Goal: Task Accomplishment & Management: Complete application form

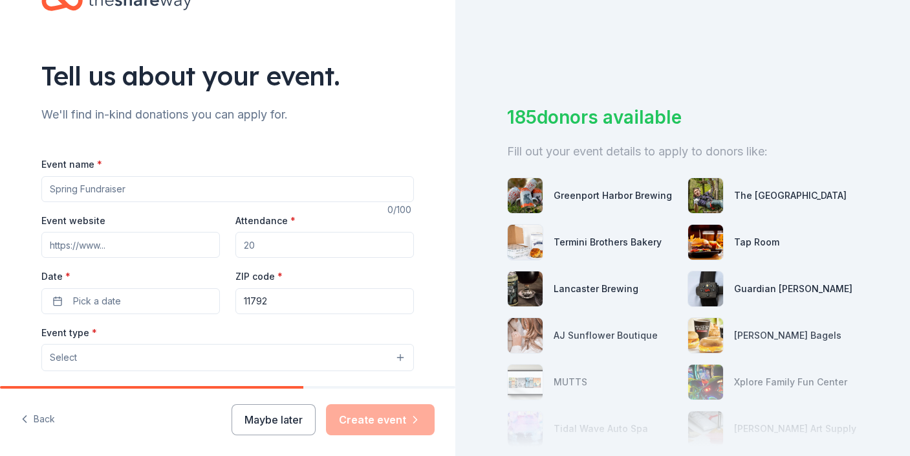
scroll to position [65, 0]
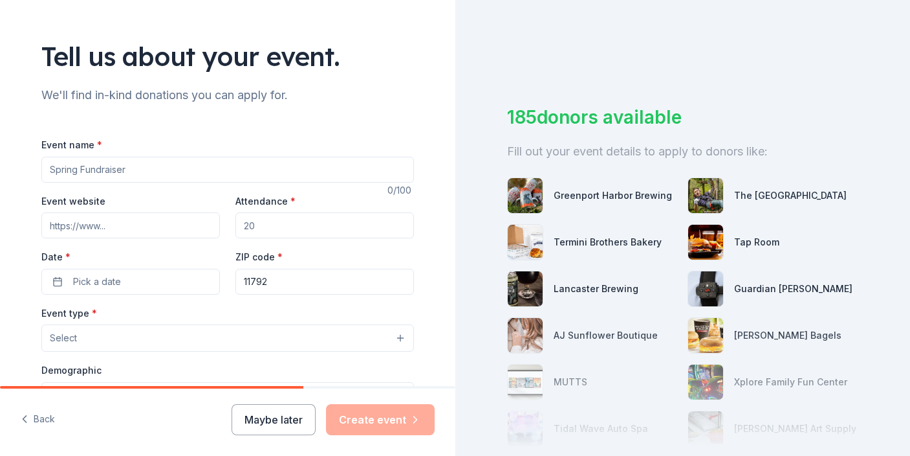
click at [127, 170] on input "Event name *" at bounding box center [227, 170] width 373 height 26
drag, startPoint x: 114, startPoint y: 164, endPoint x: 105, endPoint y: 167, distance: 9.4
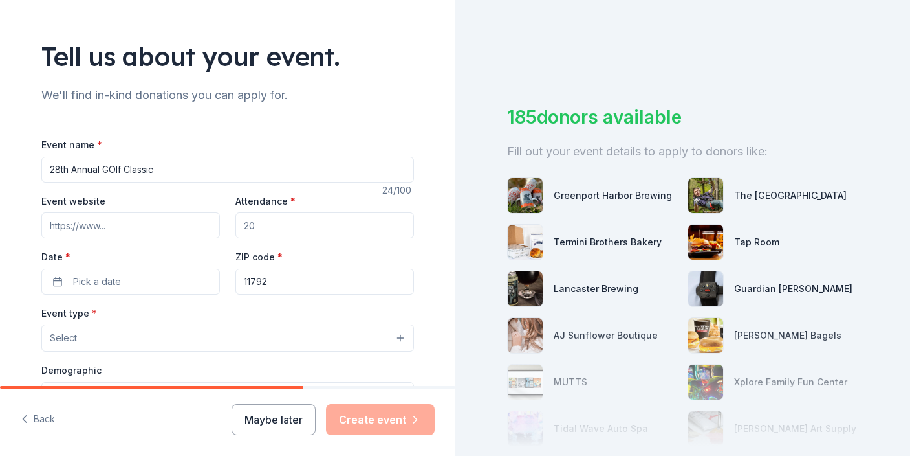
click at [105, 167] on input "28th Annual GOlf Classic" at bounding box center [227, 170] width 373 height 26
type input "28th Annual Golf Classic"
click at [126, 230] on input "Event website" at bounding box center [130, 225] width 179 height 26
paste input "[URL][DOMAIN_NAME]"
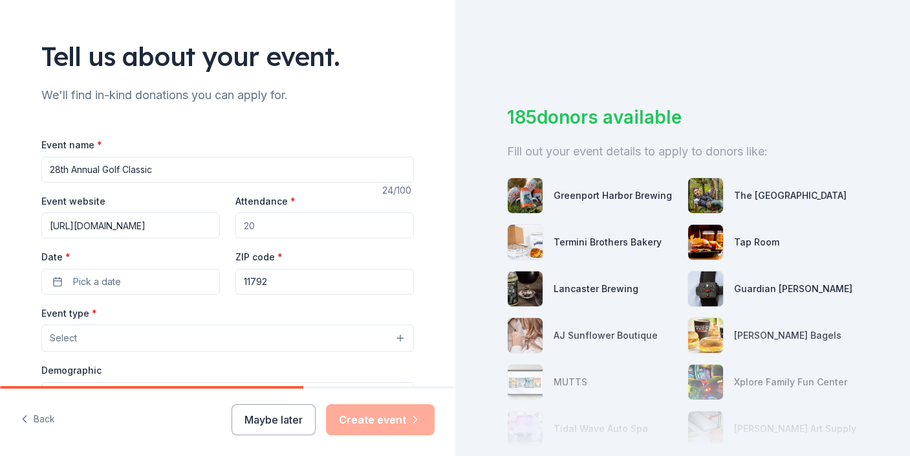
type input "[URL][DOMAIN_NAME]"
click at [270, 227] on input "Attendance *" at bounding box center [325, 225] width 179 height 26
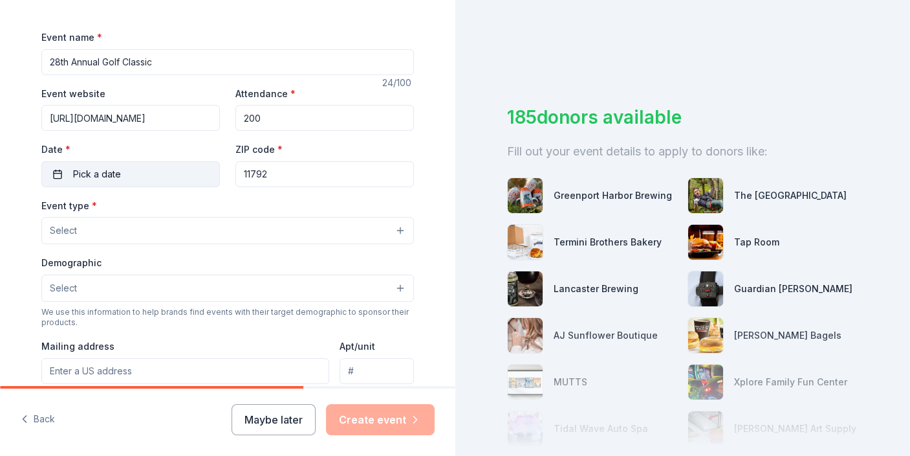
scroll to position [194, 0]
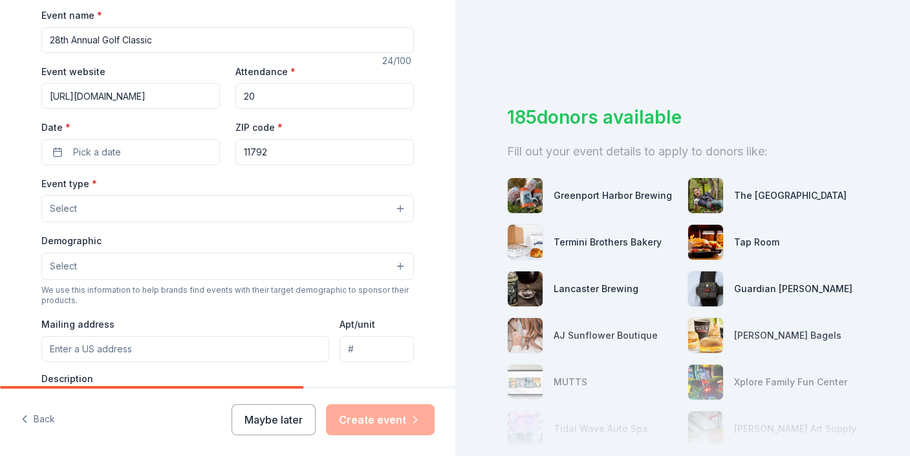
type input "2"
type input "150"
click at [158, 126] on label "Date *" at bounding box center [130, 127] width 179 height 13
click at [158, 139] on button "Pick a date" at bounding box center [130, 152] width 179 height 26
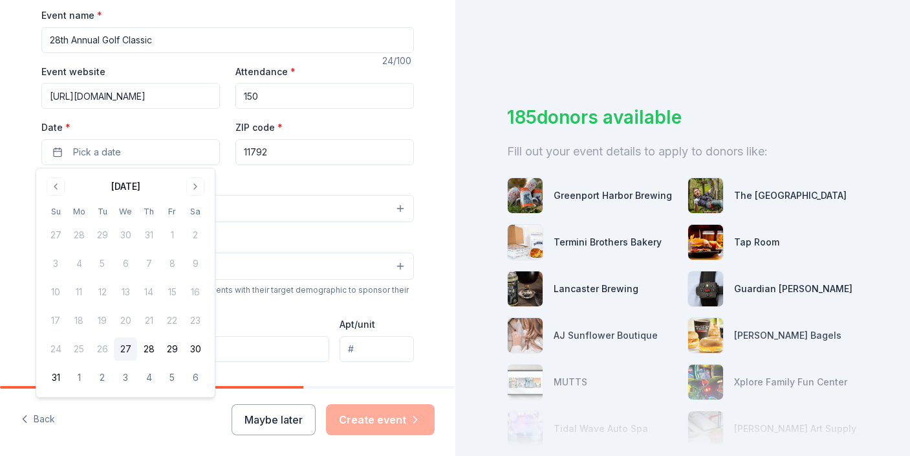
click at [259, 153] on input "11792" at bounding box center [325, 152] width 179 height 26
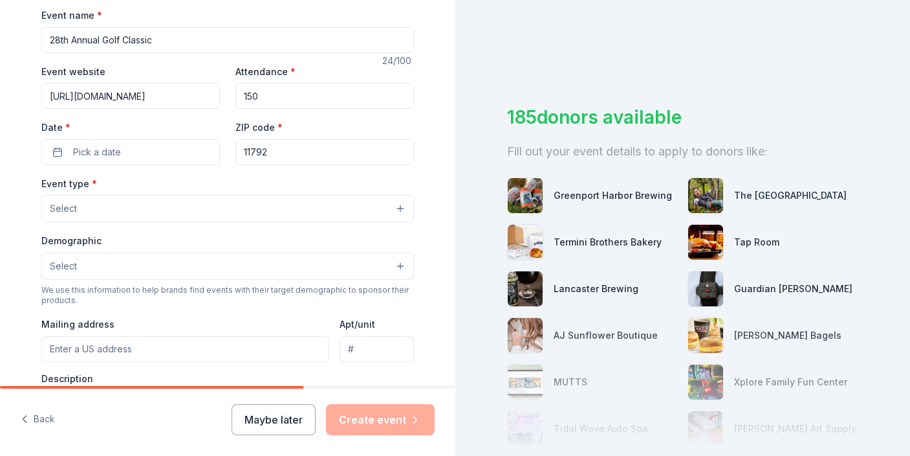
click at [271, 147] on input "11792" at bounding box center [325, 152] width 179 height 26
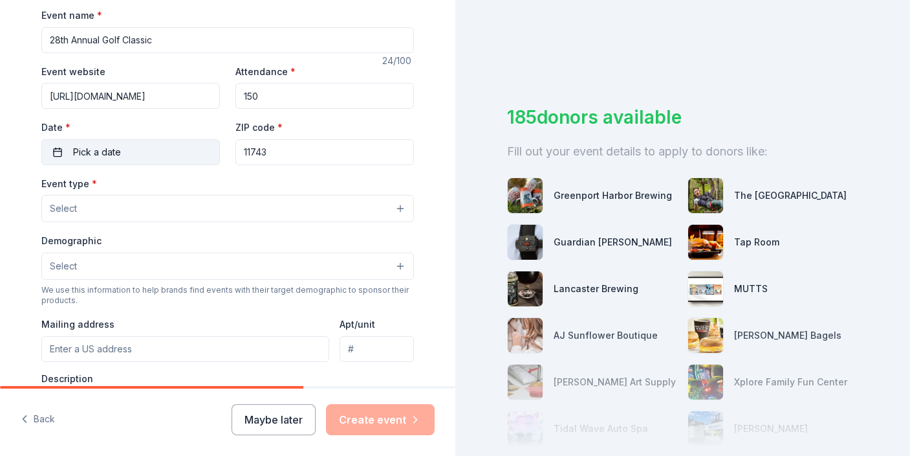
type input "11743"
click at [163, 157] on button "Pick a date" at bounding box center [130, 152] width 179 height 26
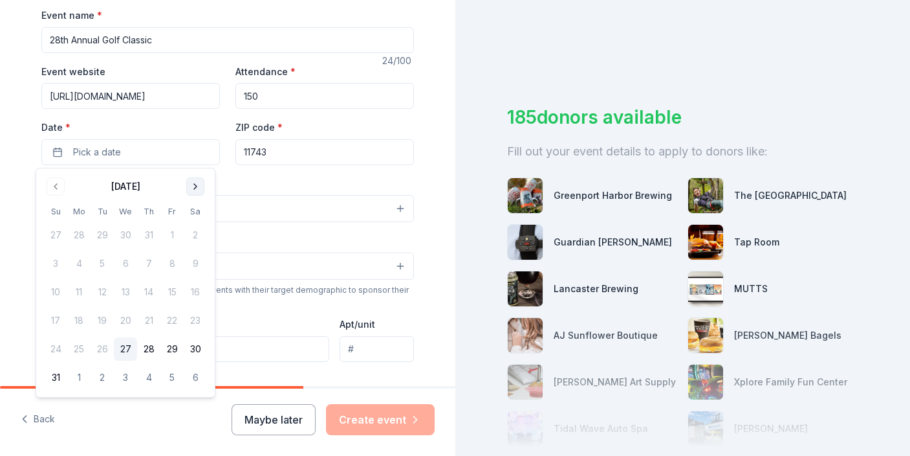
click at [193, 186] on button "Go to next month" at bounding box center [195, 186] width 18 height 18
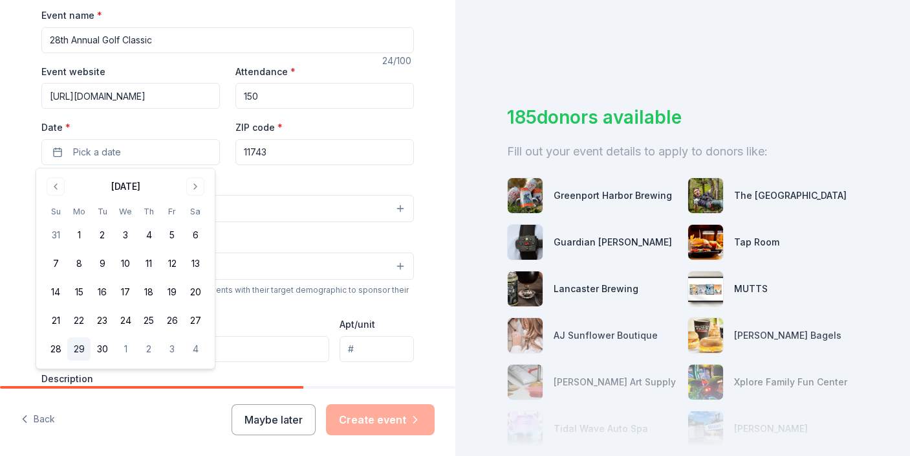
click at [80, 348] on button "29" at bounding box center [78, 348] width 23 height 23
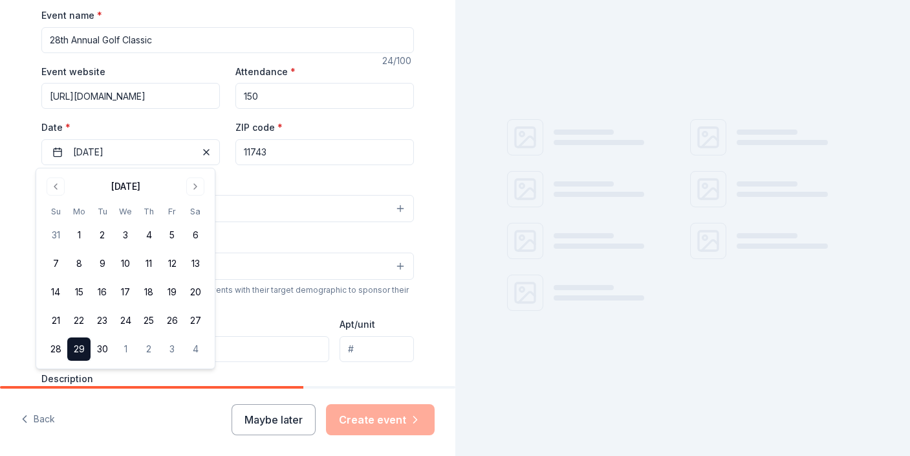
click at [22, 194] on div "Tell us about your event. We'll find in-kind donations you can apply for. Event…" at bounding box center [228, 236] width 414 height 861
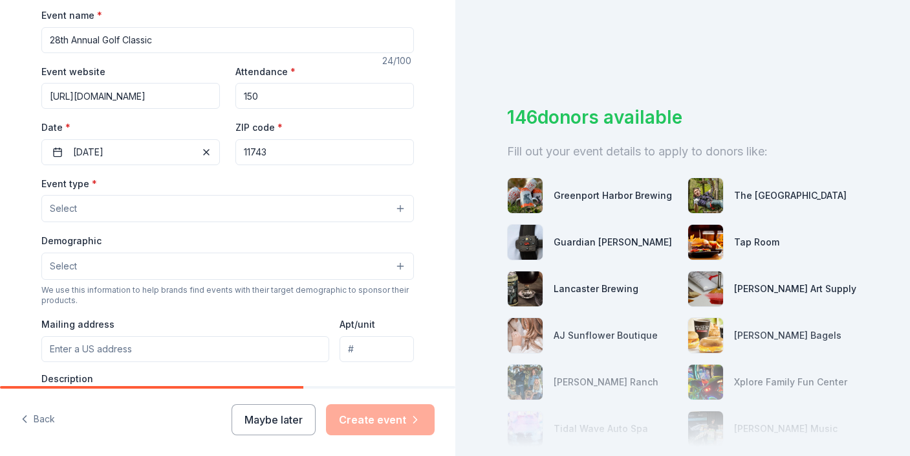
click at [82, 203] on button "Select" at bounding box center [227, 208] width 373 height 27
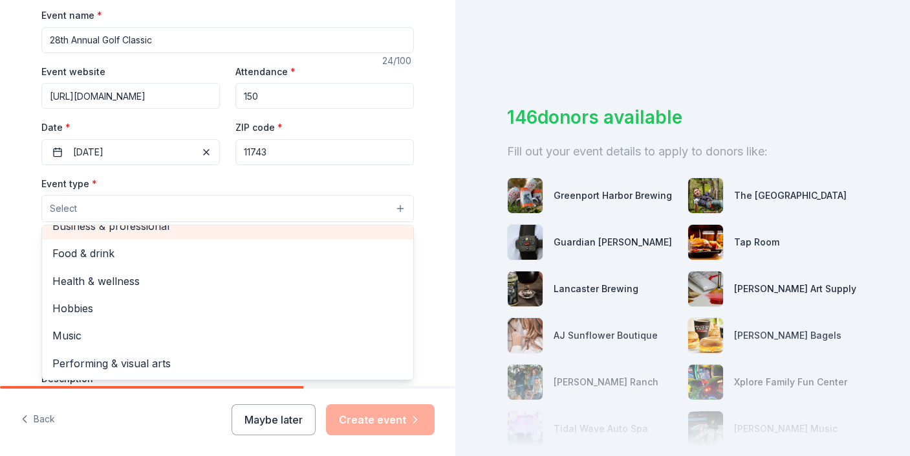
scroll to position [0, 0]
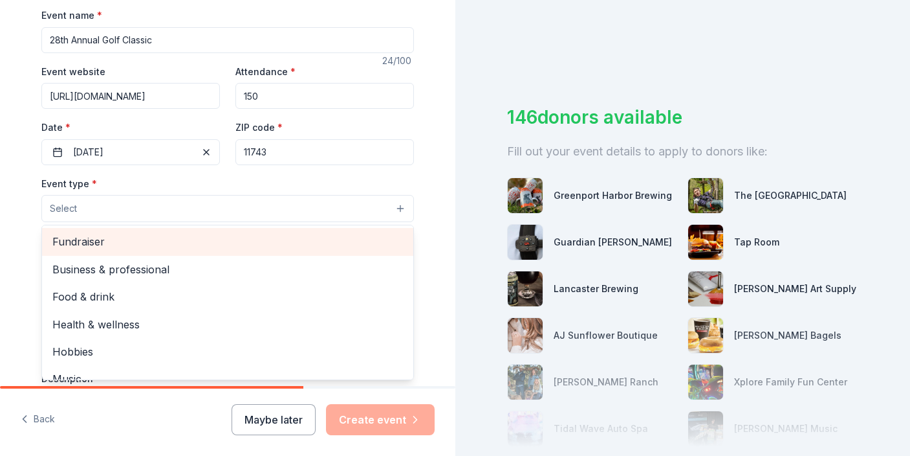
click at [127, 245] on span "Fundraiser" at bounding box center [227, 241] width 351 height 17
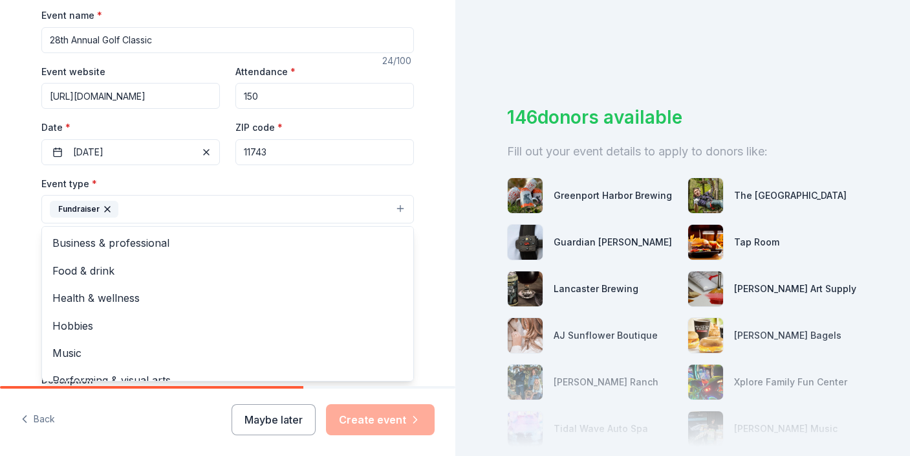
click at [21, 186] on div "Tell us about your event. We'll find in-kind donations you can apply for. Event…" at bounding box center [228, 237] width 414 height 862
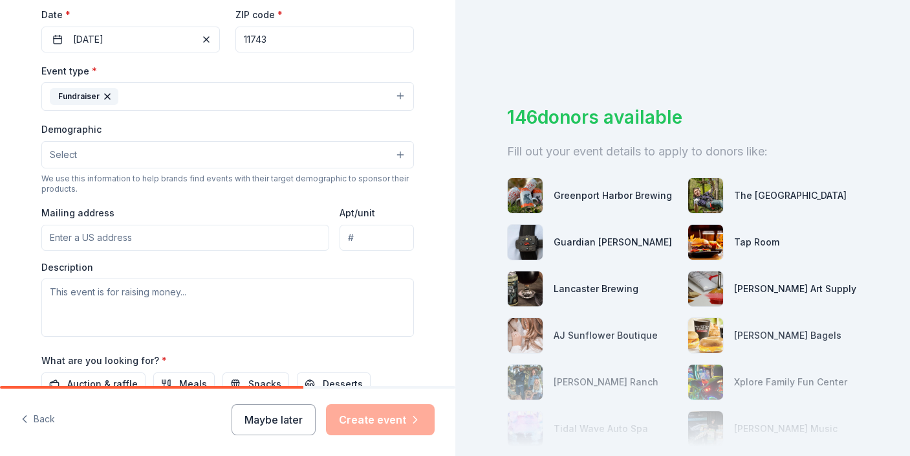
scroll to position [324, 0]
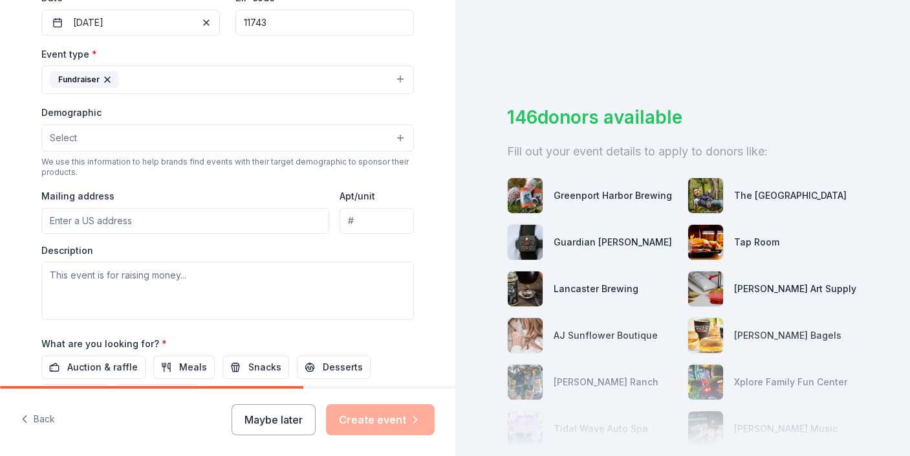
click at [55, 133] on span "Select" at bounding box center [63, 138] width 27 height 16
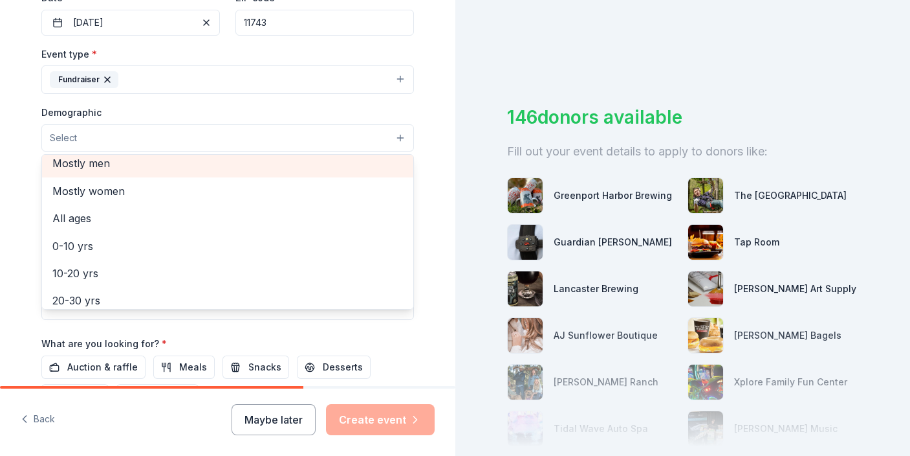
scroll to position [14, 0]
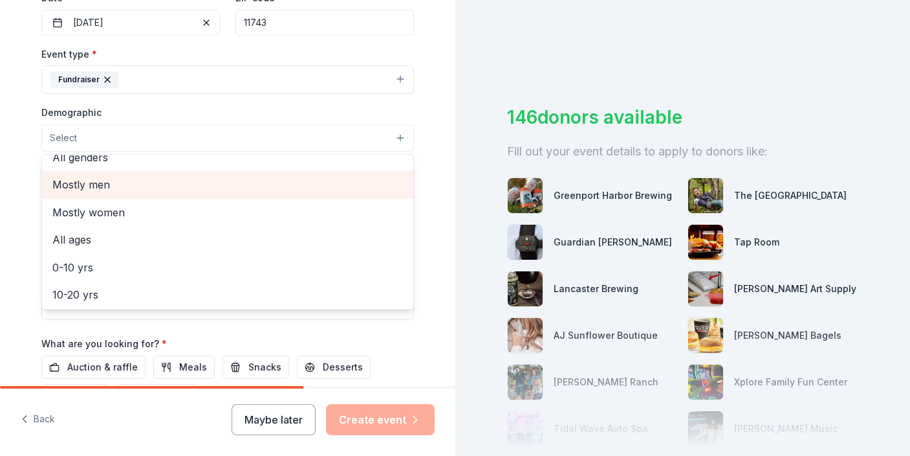
click at [118, 196] on div "Mostly men" at bounding box center [227, 184] width 371 height 27
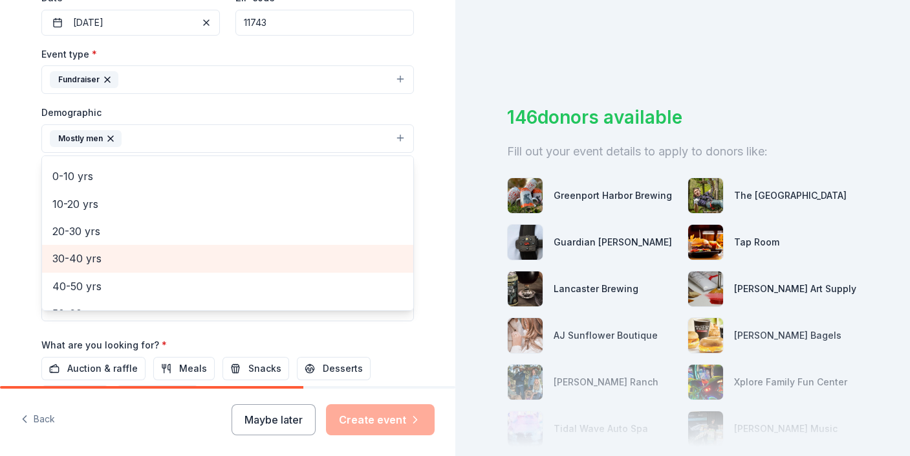
scroll to position [143, 0]
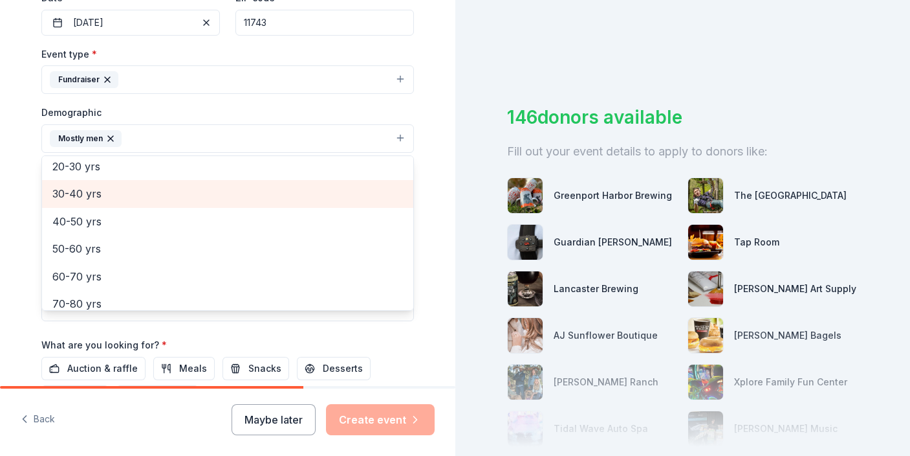
click at [126, 198] on span "30-40 yrs" at bounding box center [227, 193] width 351 height 17
click at [116, 196] on span "40-50 yrs" at bounding box center [227, 193] width 351 height 17
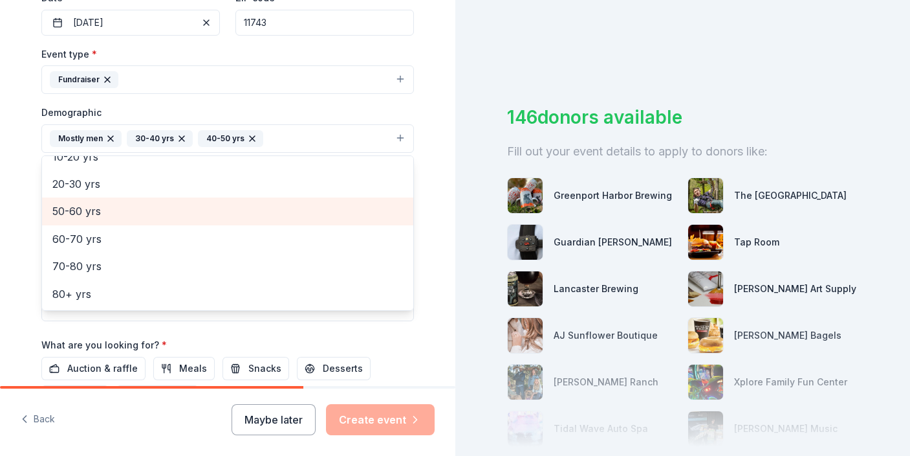
scroll to position [126, 0]
click at [115, 213] on span "50-60 yrs" at bounding box center [227, 211] width 351 height 17
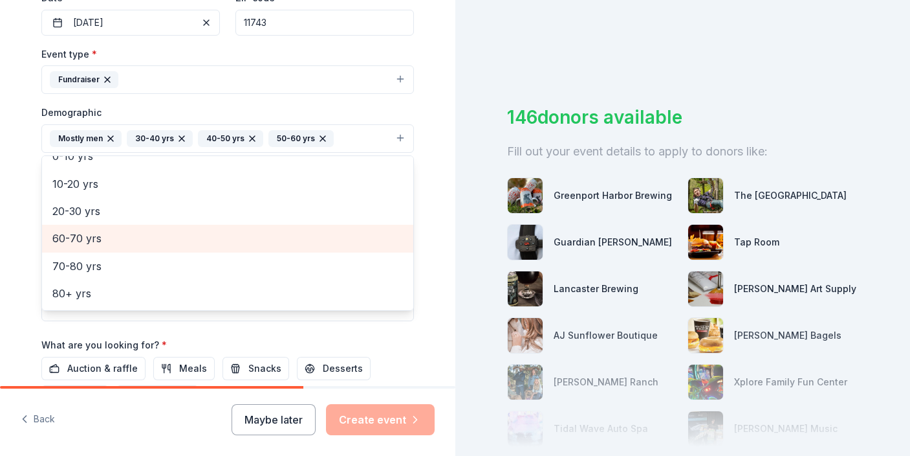
click at [115, 237] on span "60-70 yrs" at bounding box center [227, 238] width 351 height 17
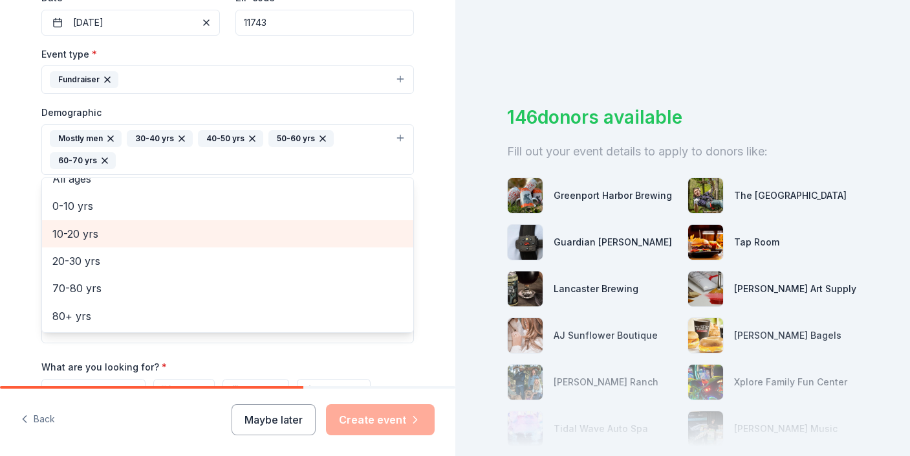
scroll to position [71, 0]
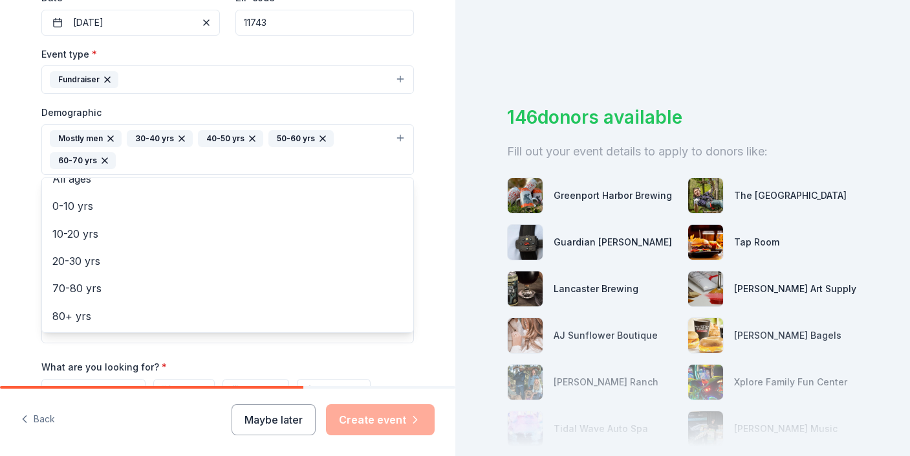
click at [21, 186] on div "Tell us about your event. We'll find in-kind donations you can apply for. Event…" at bounding box center [228, 119] width 414 height 886
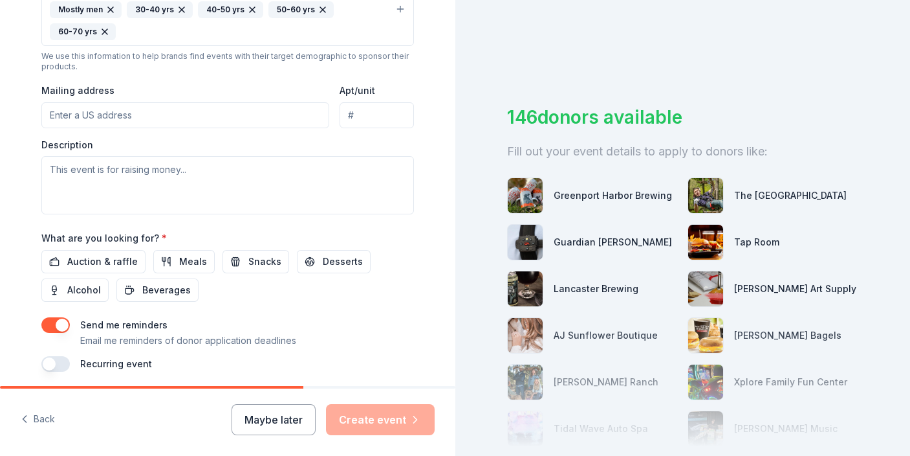
scroll to position [453, 0]
click at [170, 114] on input "Mailing address" at bounding box center [185, 115] width 288 height 26
paste input "[STREET_ADDRESS]"
type input "[STREET_ADDRESS]"
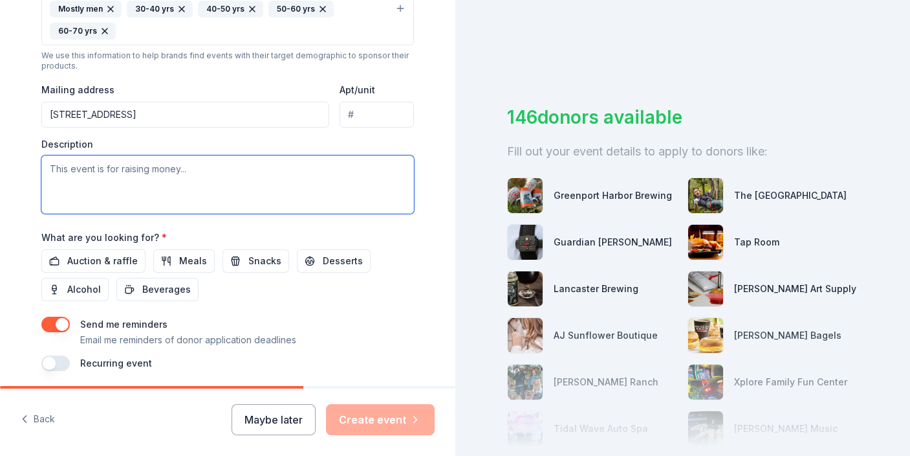
click at [215, 182] on textarea at bounding box center [227, 184] width 373 height 58
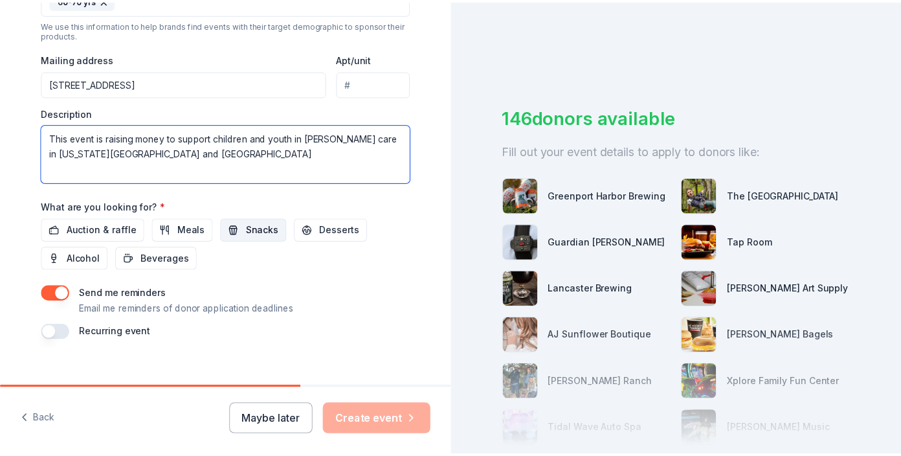
scroll to position [500, 0]
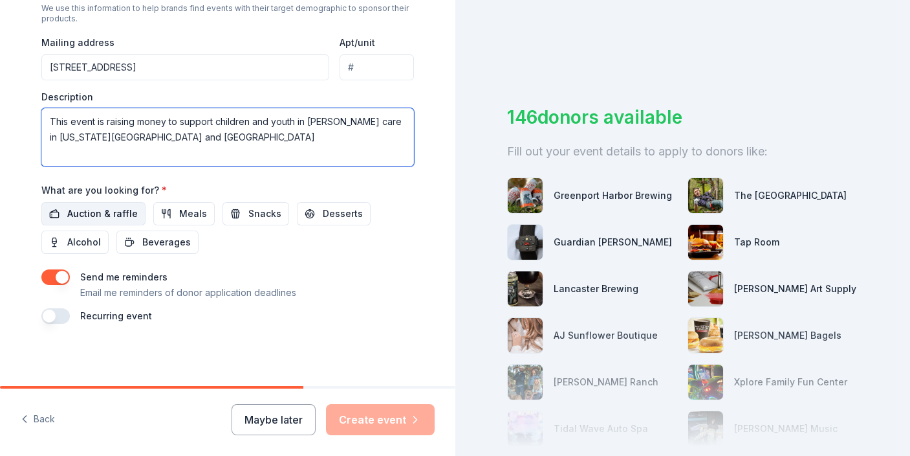
type textarea "This event is raising money to support children and youth in [PERSON_NAME] care…"
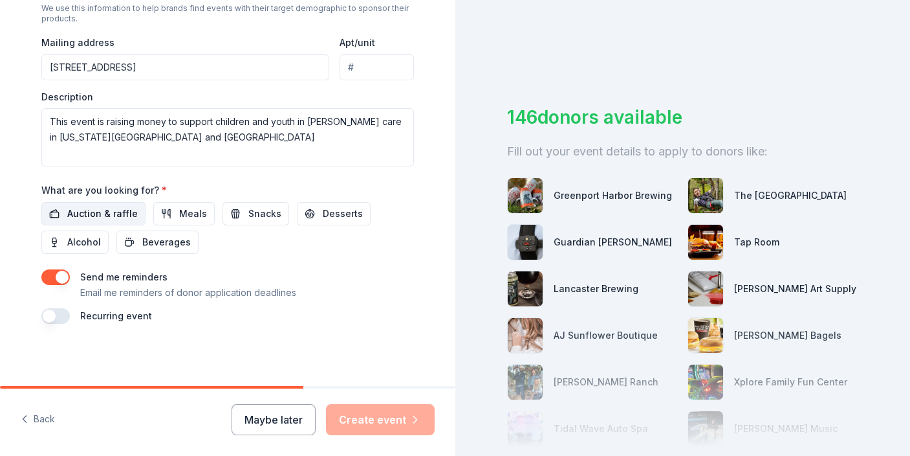
click at [96, 215] on span "Auction & raffle" at bounding box center [102, 214] width 71 height 16
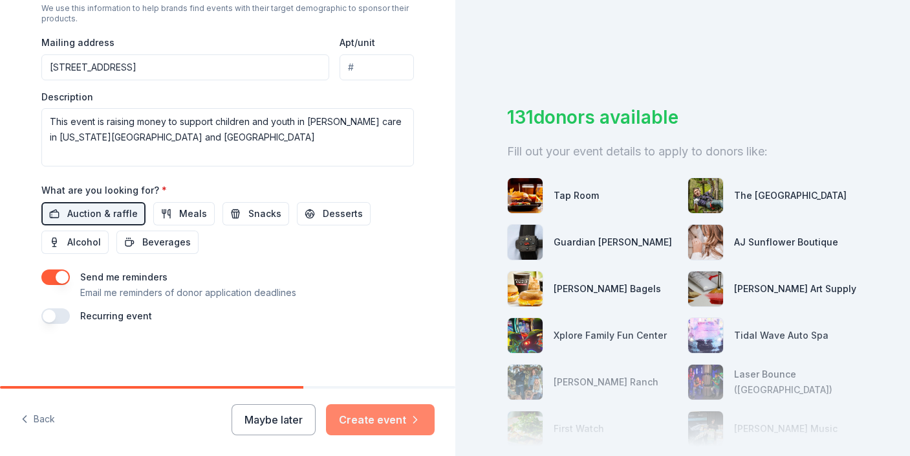
click at [386, 421] on button "Create event" at bounding box center [380, 419] width 109 height 31
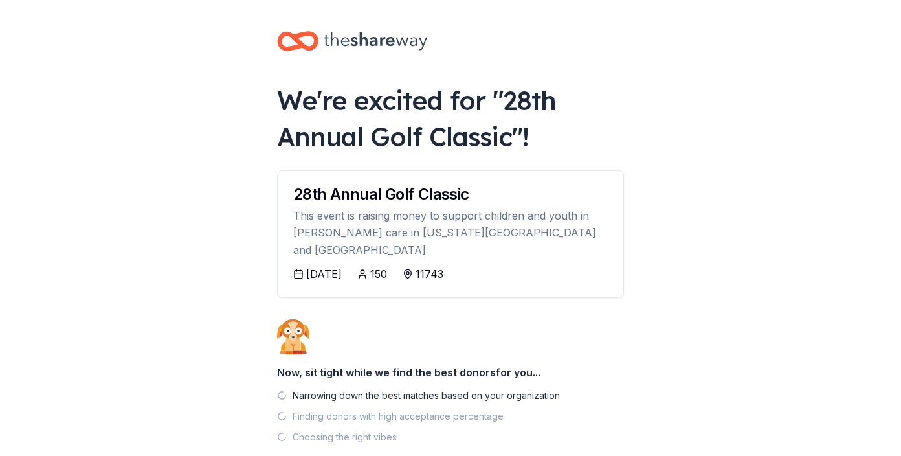
scroll to position [57, 0]
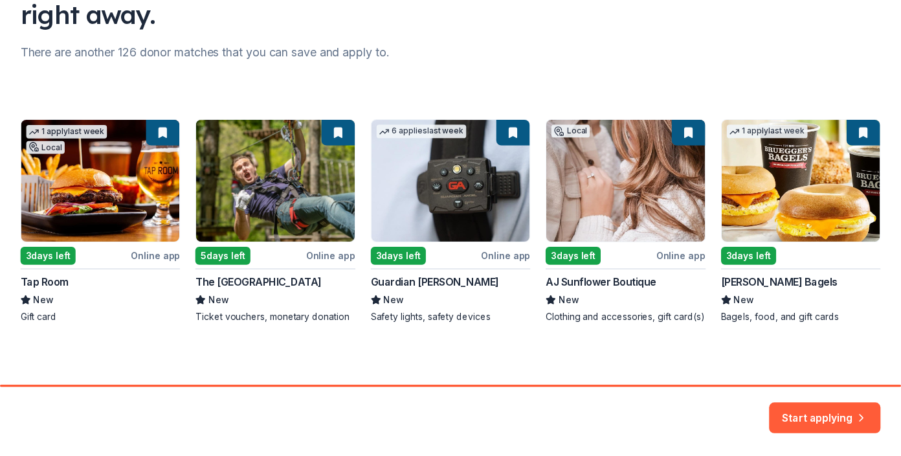
scroll to position [159, 0]
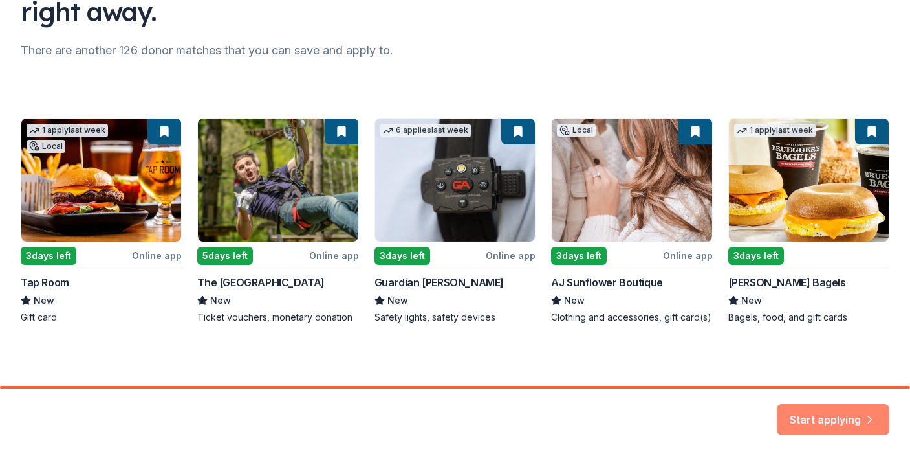
click at [822, 413] on button "Start applying" at bounding box center [833, 411] width 113 height 31
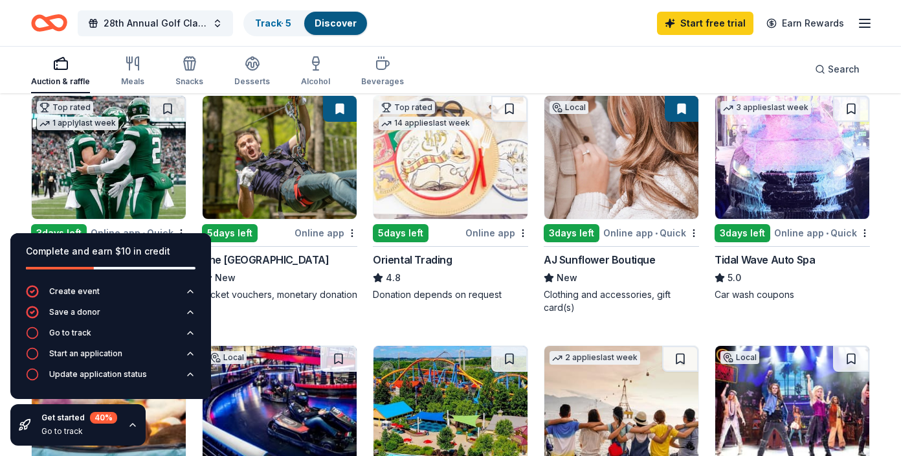
scroll to position [129, 0]
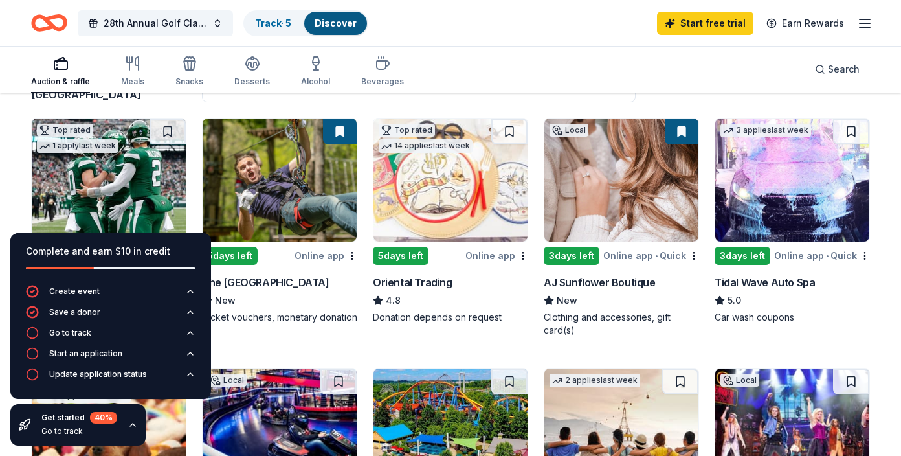
click at [280, 160] on img at bounding box center [280, 179] width 154 height 123
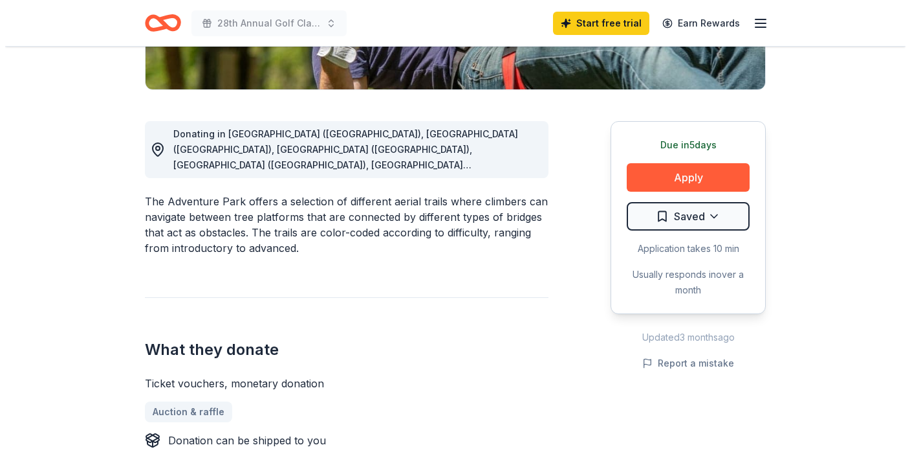
scroll to position [324, 0]
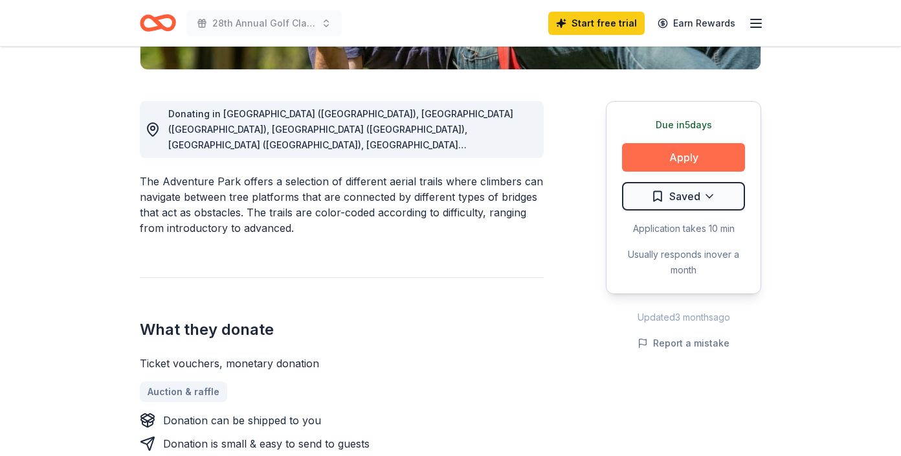
click at [692, 154] on button "Apply" at bounding box center [683, 157] width 123 height 28
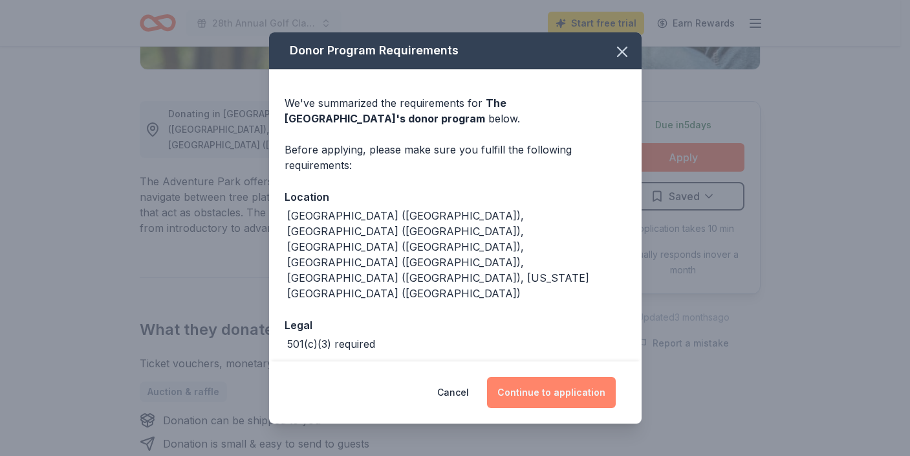
click at [578, 386] on button "Continue to application" at bounding box center [551, 392] width 129 height 31
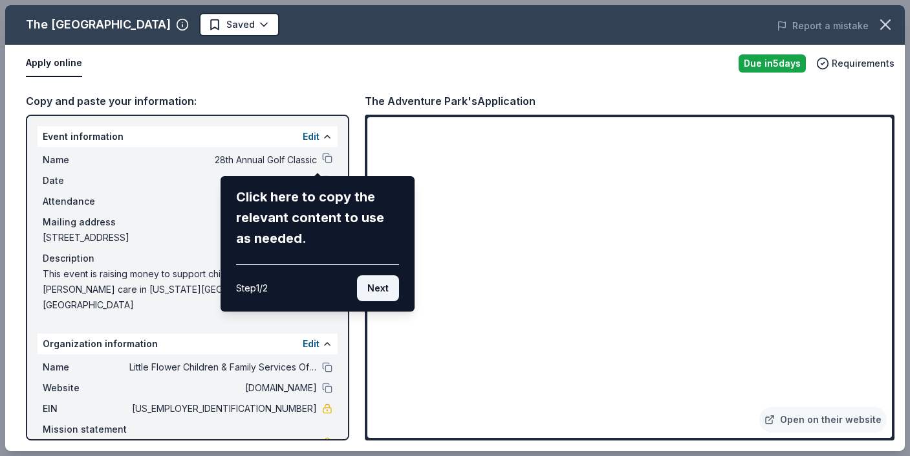
click at [375, 280] on button "Next" at bounding box center [378, 288] width 42 height 26
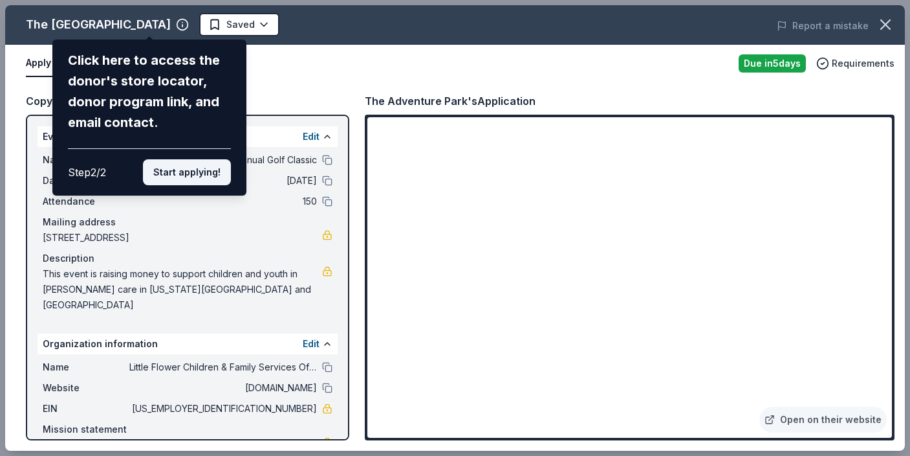
click at [192, 169] on button "Start applying!" at bounding box center [187, 172] width 88 height 26
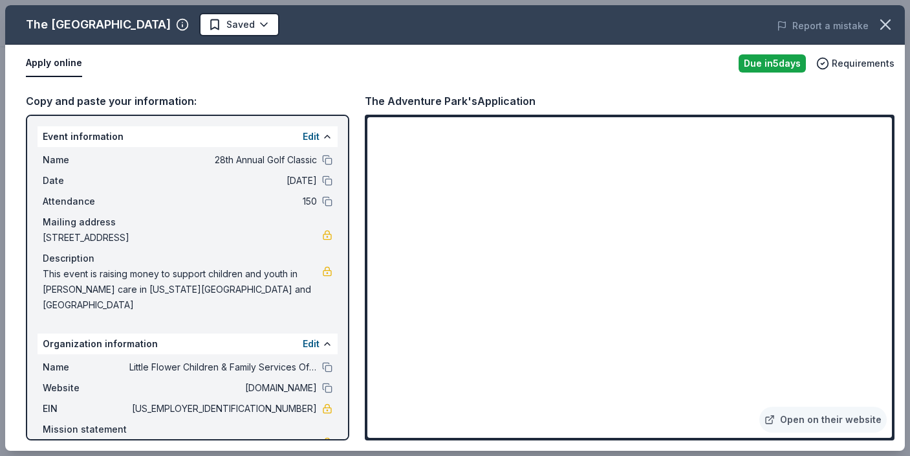
drag, startPoint x: 259, startPoint y: 395, endPoint x: 307, endPoint y: 394, distance: 47.9
click at [307, 401] on div "EIN 11-1633572" at bounding box center [188, 409] width 290 height 16
click at [300, 401] on span "11-1633572" at bounding box center [223, 409] width 188 height 16
